Goal: Use online tool/utility: Utilize a website feature to perform a specific function

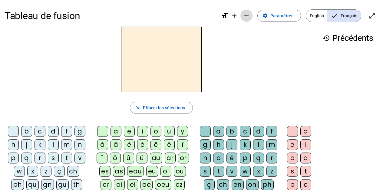
click at [246, 17] on mat-icon "remove" at bounding box center [246, 15] width 7 height 7
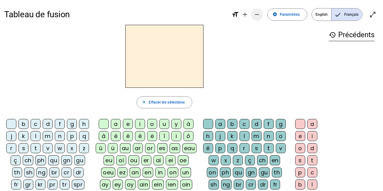
click at [258, 16] on mat-icon "remove" at bounding box center [256, 14] width 7 height 7
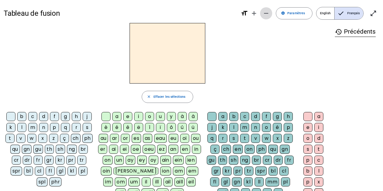
click at [269, 13] on mat-icon "remove" at bounding box center [266, 13] width 7 height 7
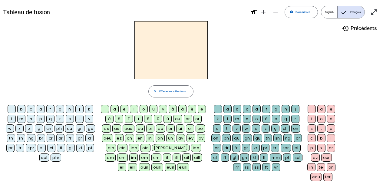
click at [70, 129] on div "qu" at bounding box center [69, 128] width 9 height 8
click at [134, 109] on div "i" at bounding box center [134, 109] width 8 height 8
click at [70, 118] on div "s" at bounding box center [70, 119] width 8 height 8
click at [32, 119] on div "n" at bounding box center [31, 119] width 8 height 8
click at [122, 108] on div "e" at bounding box center [124, 109] width 8 height 8
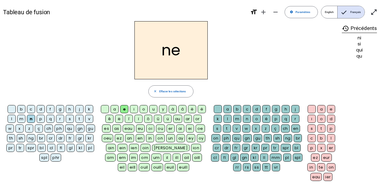
click at [72, 118] on div "s" at bounding box center [70, 119] width 8 height 8
click at [78, 118] on div "t" at bounding box center [79, 119] width 8 height 8
click at [42, 110] on div "d" at bounding box center [41, 109] width 8 height 8
click at [154, 109] on div "u" at bounding box center [153, 109] width 8 height 8
click at [70, 118] on div "s" at bounding box center [70, 119] width 8 height 8
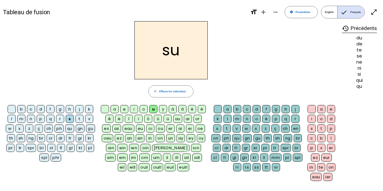
click at [10, 120] on div "l" at bounding box center [12, 119] width 8 height 8
click at [80, 118] on div "t" at bounding box center [79, 119] width 8 height 8
click at [117, 110] on div "a" at bounding box center [115, 109] width 8 height 8
click at [70, 118] on div "s" at bounding box center [70, 119] width 8 height 8
click at [22, 118] on div "m" at bounding box center [21, 119] width 8 height 8
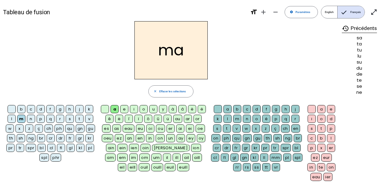
click at [122, 110] on div "e" at bounding box center [124, 109] width 8 height 8
click at [42, 110] on div "d" at bounding box center [41, 109] width 8 height 8
